Goal: Task Accomplishment & Management: Manage account settings

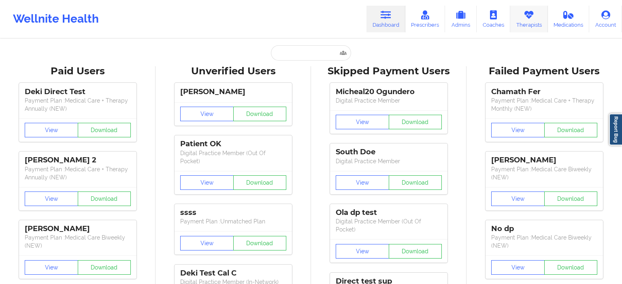
click at [520, 21] on link "Therapists" at bounding box center [529, 19] width 38 height 27
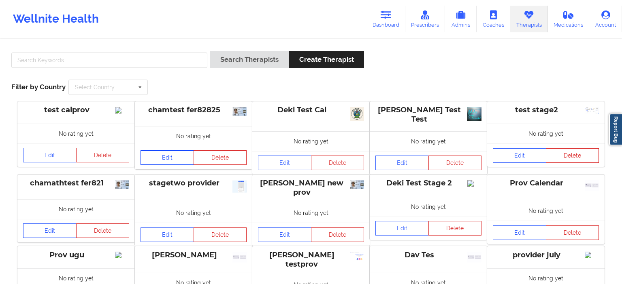
click at [171, 159] on link "Edit" at bounding box center [166, 158] width 53 height 15
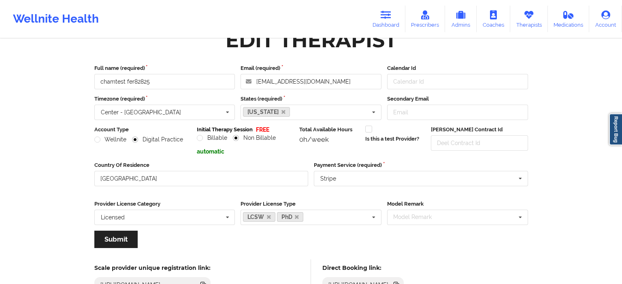
scroll to position [42, 0]
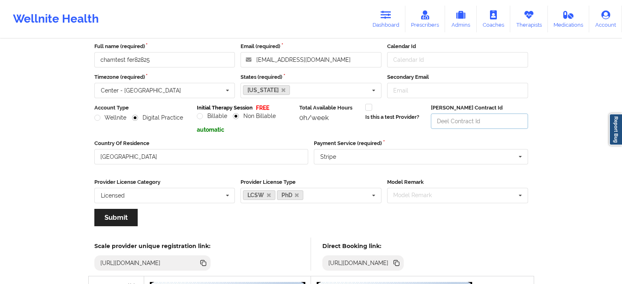
click at [460, 121] on input "[PERSON_NAME] Contract Id" at bounding box center [479, 121] width 97 height 15
type input "dgg3523"
click at [111, 221] on button "Submit" at bounding box center [115, 217] width 43 height 17
